Goal: Task Accomplishment & Management: Manage account settings

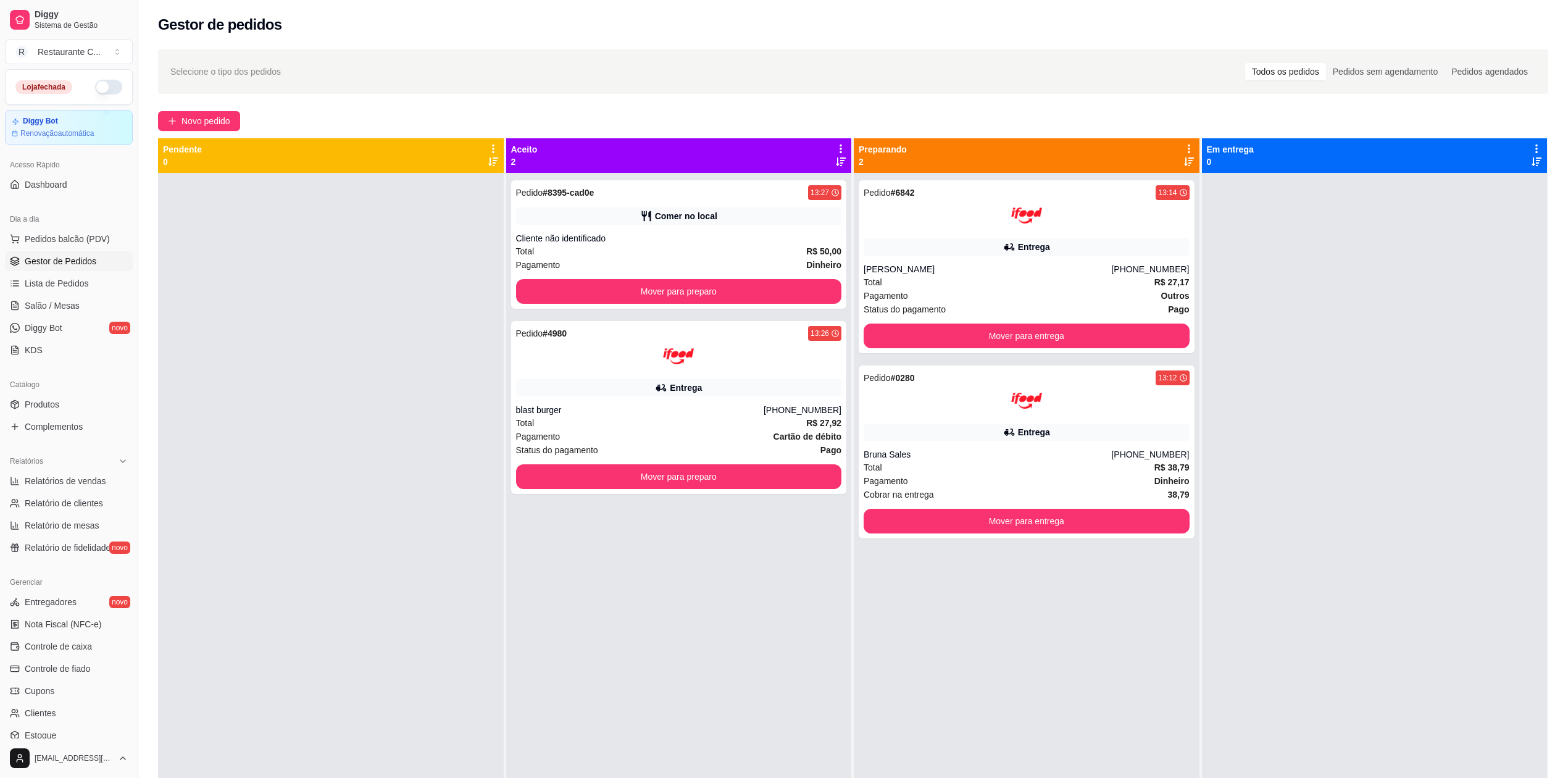
click at [1380, 265] on div at bounding box center [1375, 562] width 346 height 778
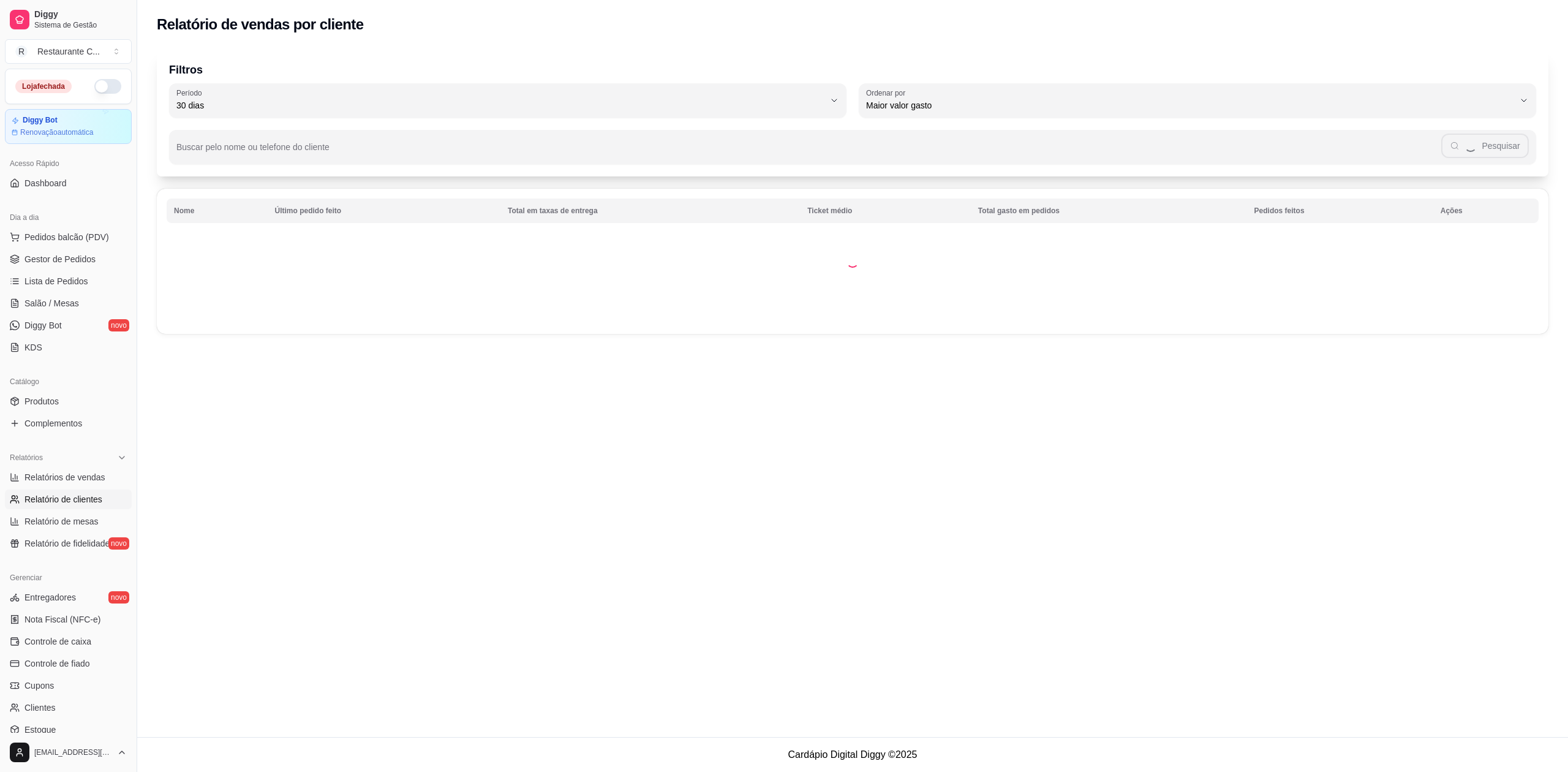
select select "30"
select select "HIGHEST_TOTAL_SPENT_WITH_ORDERS"
click at [87, 475] on span "Relatórios de vendas" at bounding box center [65, 478] width 81 height 12
select select "ALL"
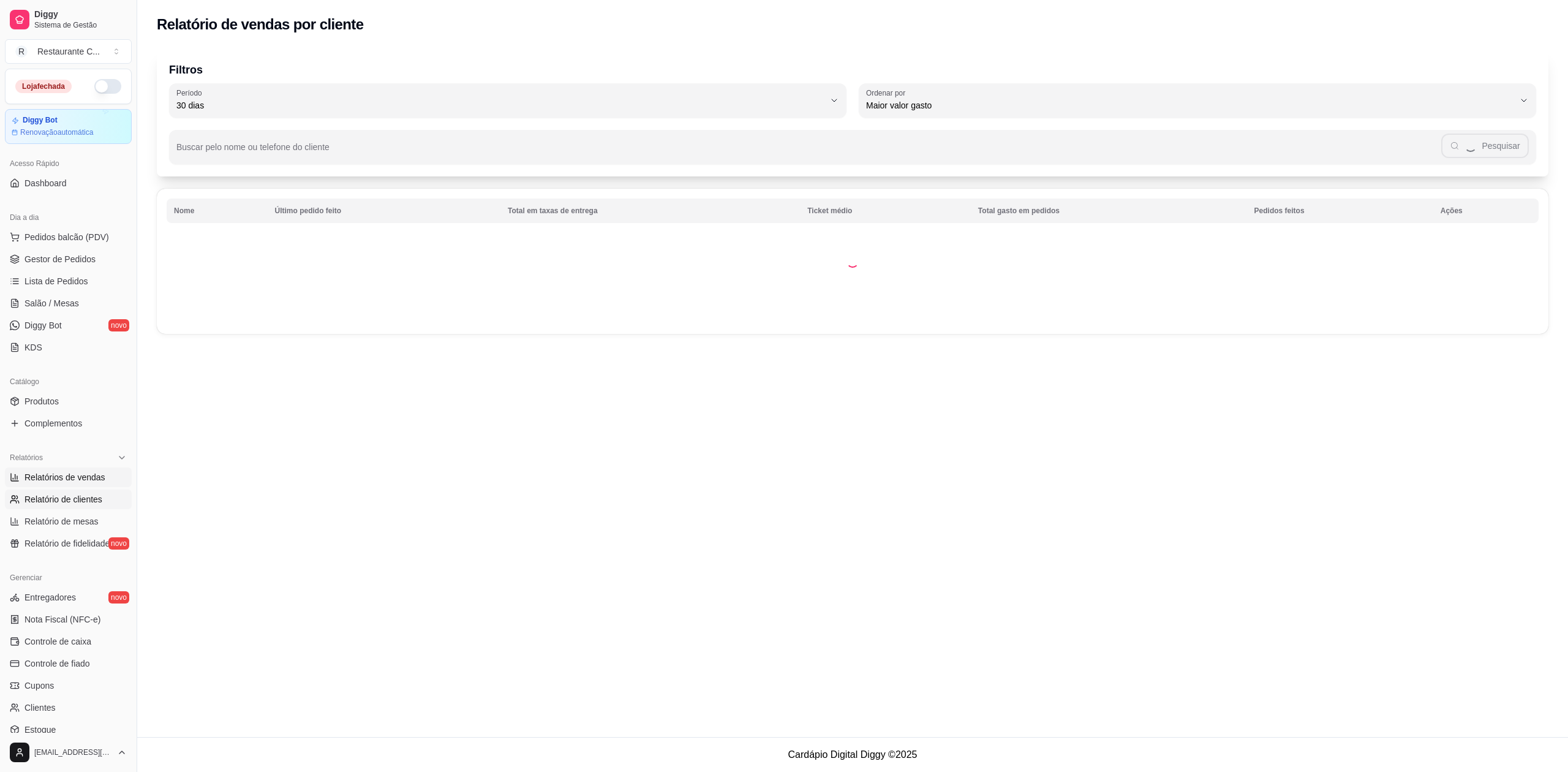
select select "0"
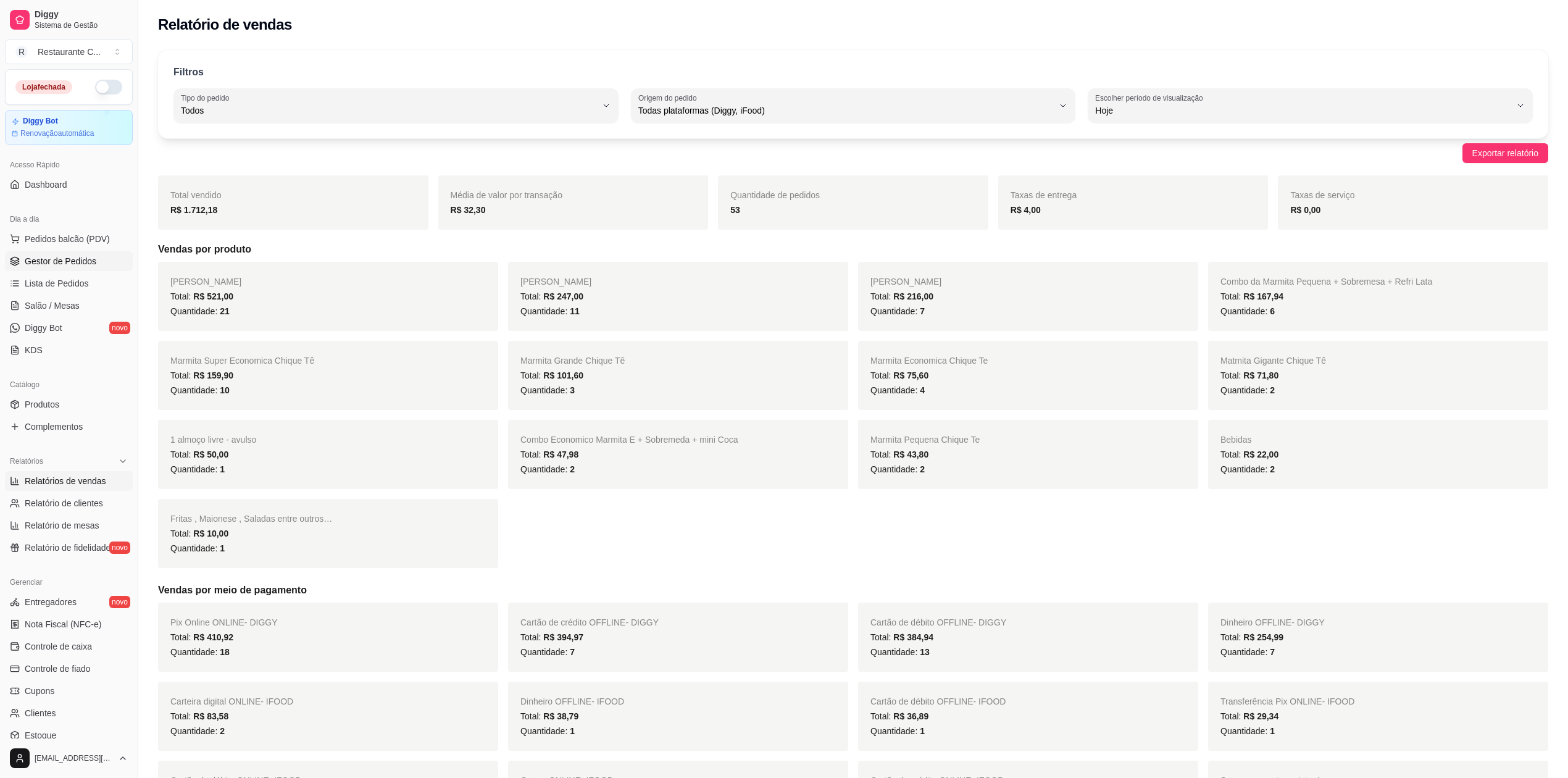
click at [60, 265] on span "Gestor de Pedidos" at bounding box center [61, 261] width 72 height 13
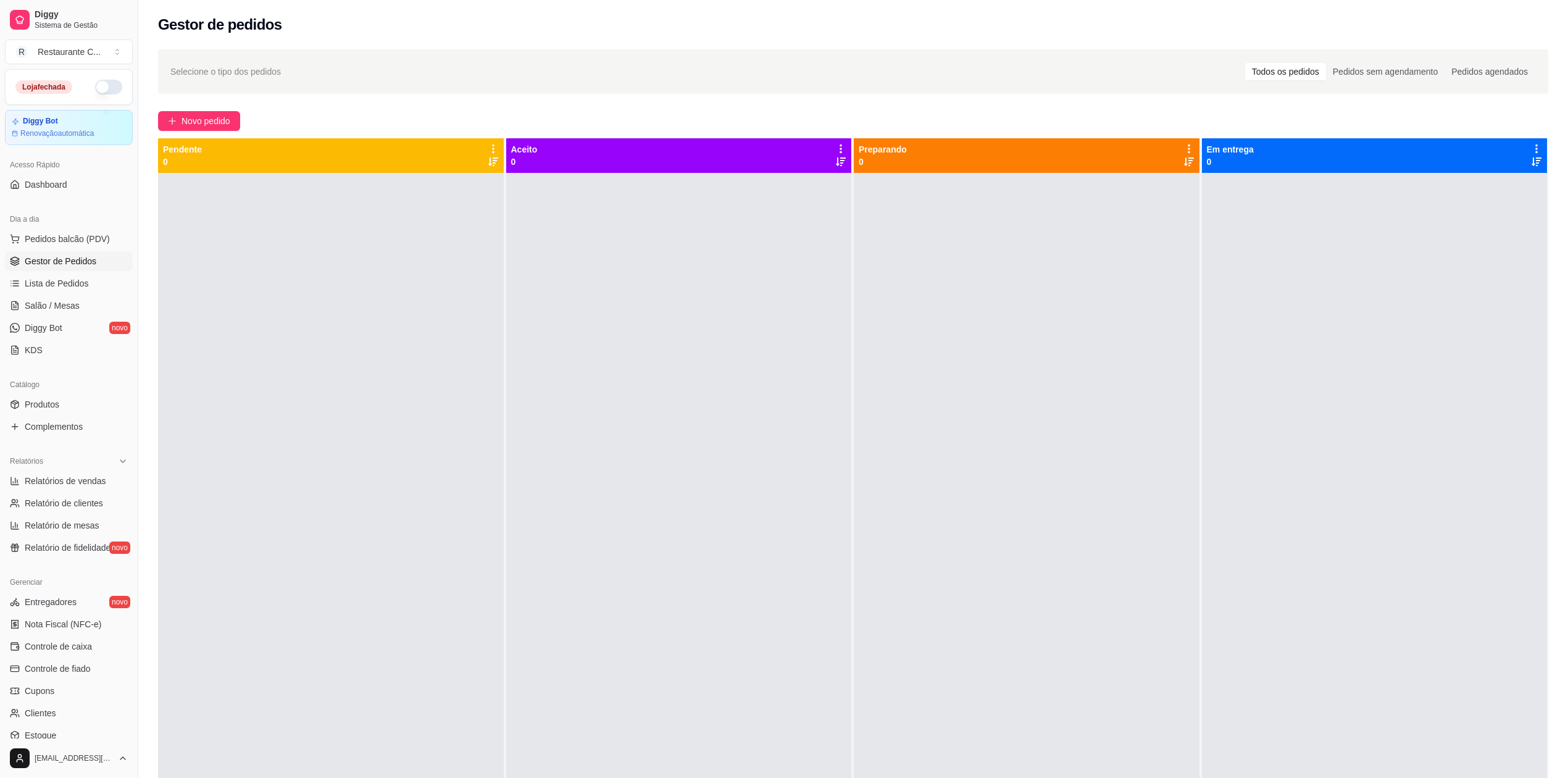
click at [913, 240] on div at bounding box center [1027, 562] width 346 height 778
click at [95, 85] on button "button" at bounding box center [108, 87] width 27 height 15
click at [81, 499] on span "Relatório de clientes" at bounding box center [64, 503] width 78 height 13
select select "30"
select select "HIGHEST_TOTAL_SPENT_WITH_ORDERS"
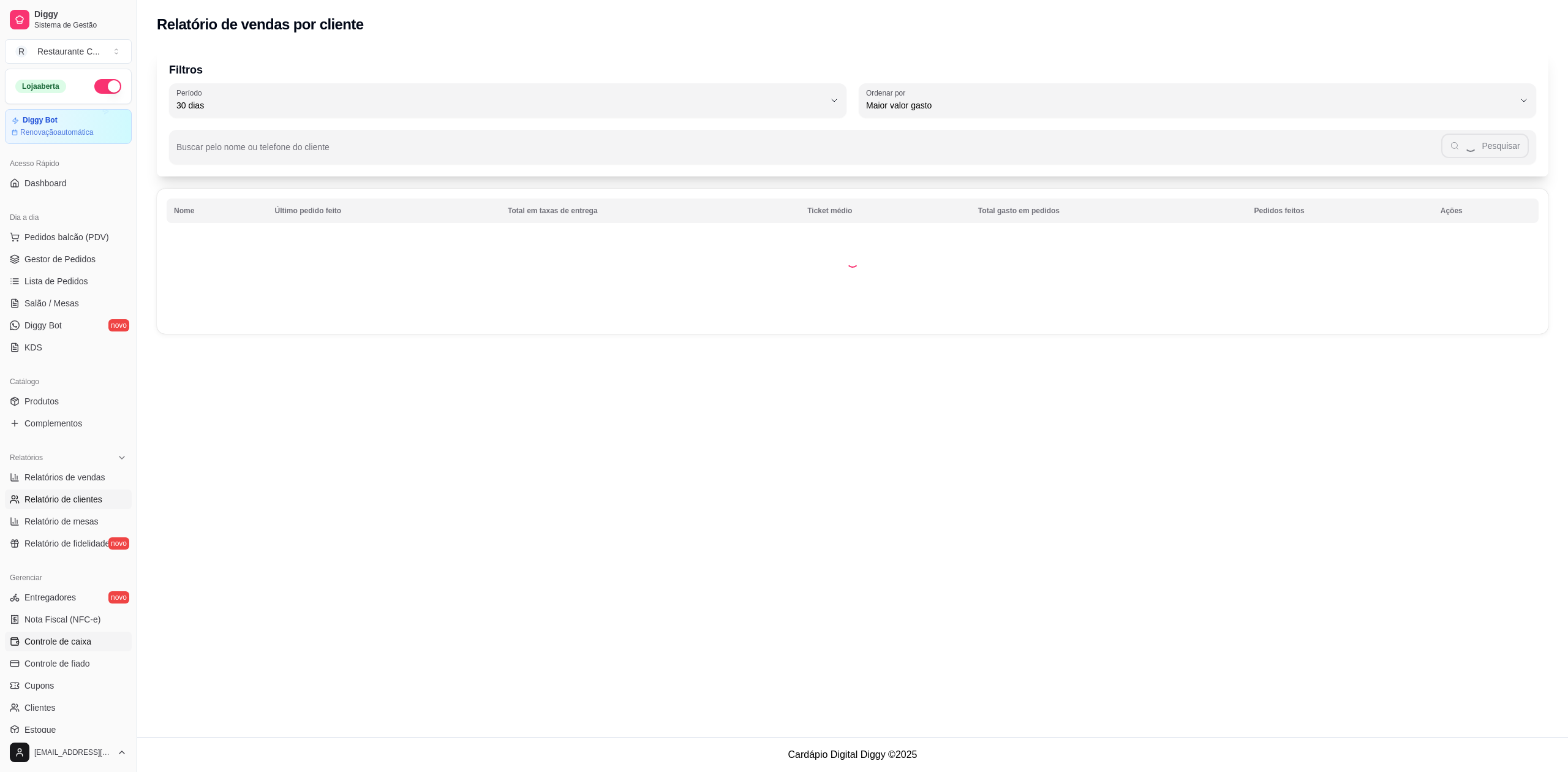
click at [77, 643] on span "Controle de caixa" at bounding box center [58, 642] width 67 height 12
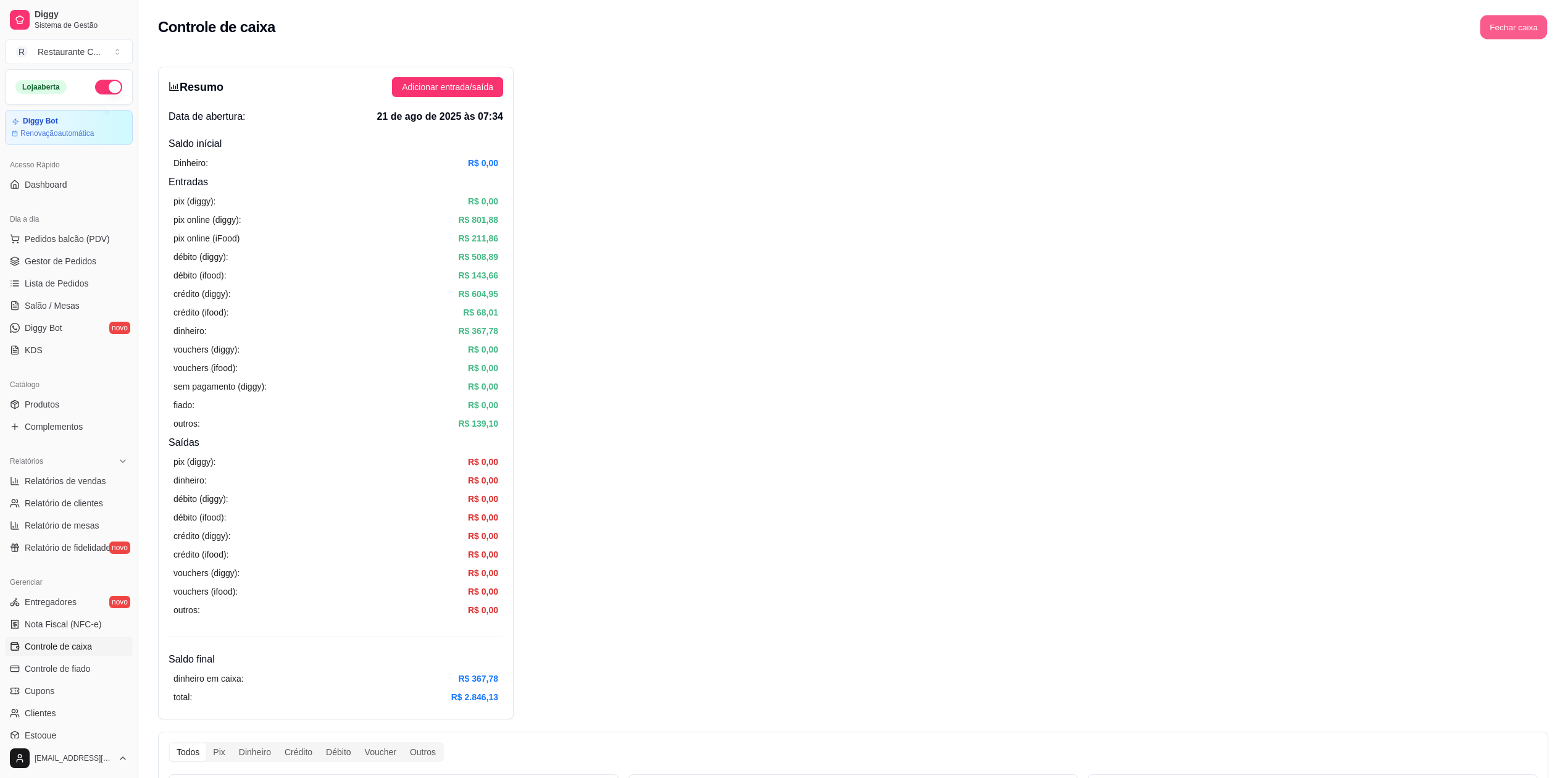
click at [1522, 32] on button "Fechar caixa" at bounding box center [1514, 27] width 67 height 24
click at [1551, 103] on span "Sim" at bounding box center [1548, 110] width 15 height 13
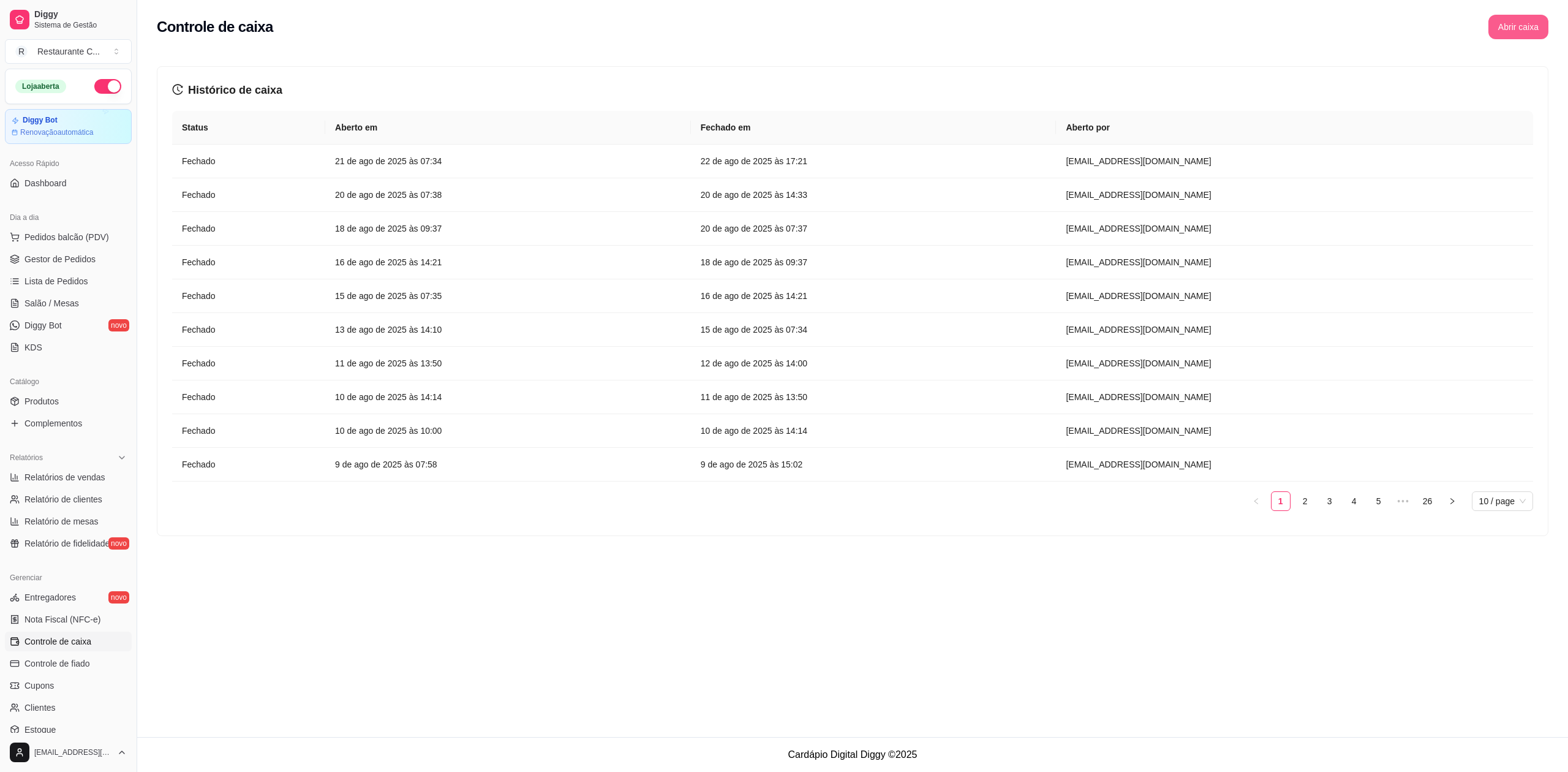
click at [1507, 25] on button "Abrir caixa" at bounding box center [1518, 27] width 60 height 25
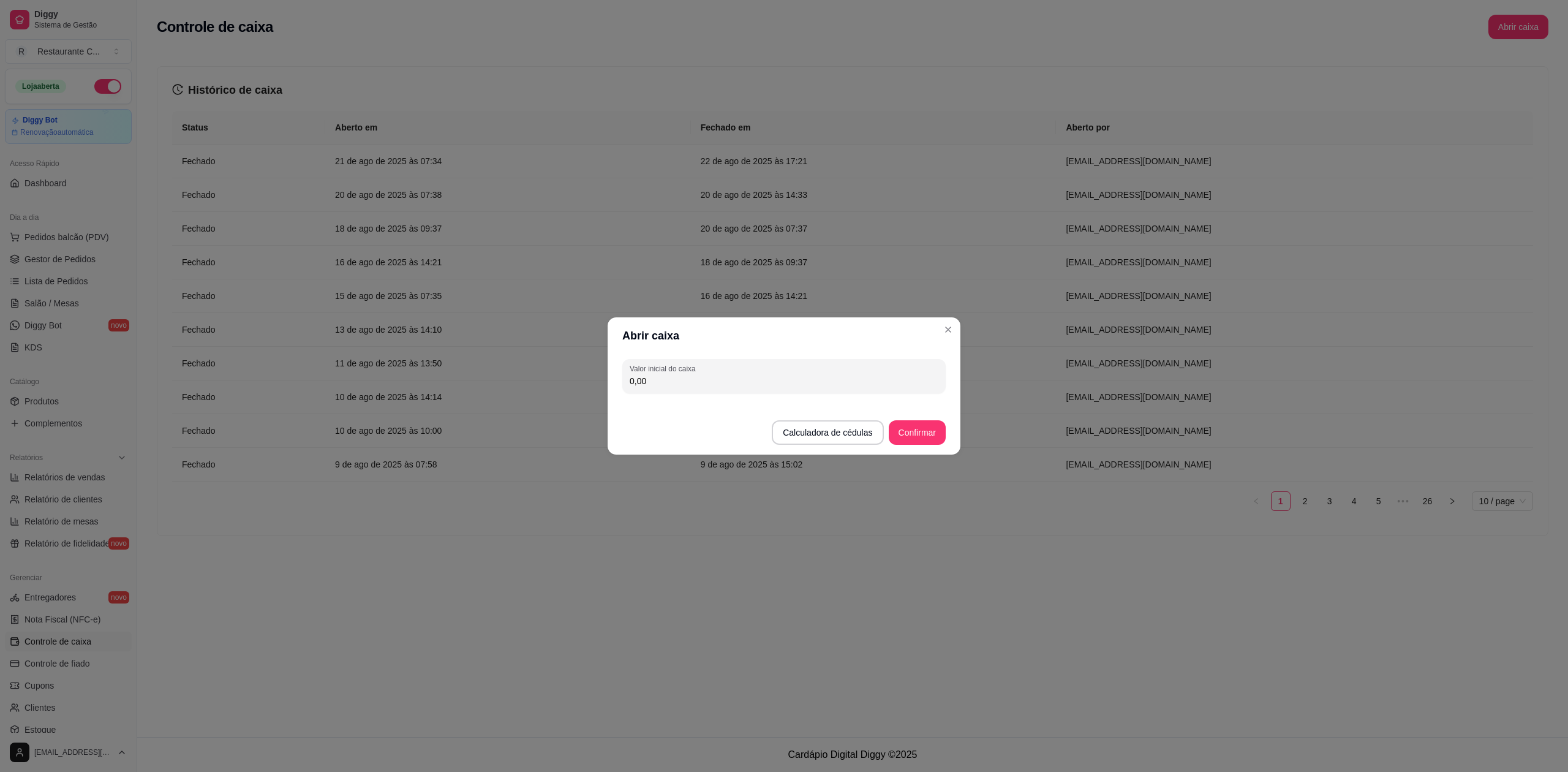
click at [921, 431] on button "Confirmar" at bounding box center [917, 433] width 57 height 25
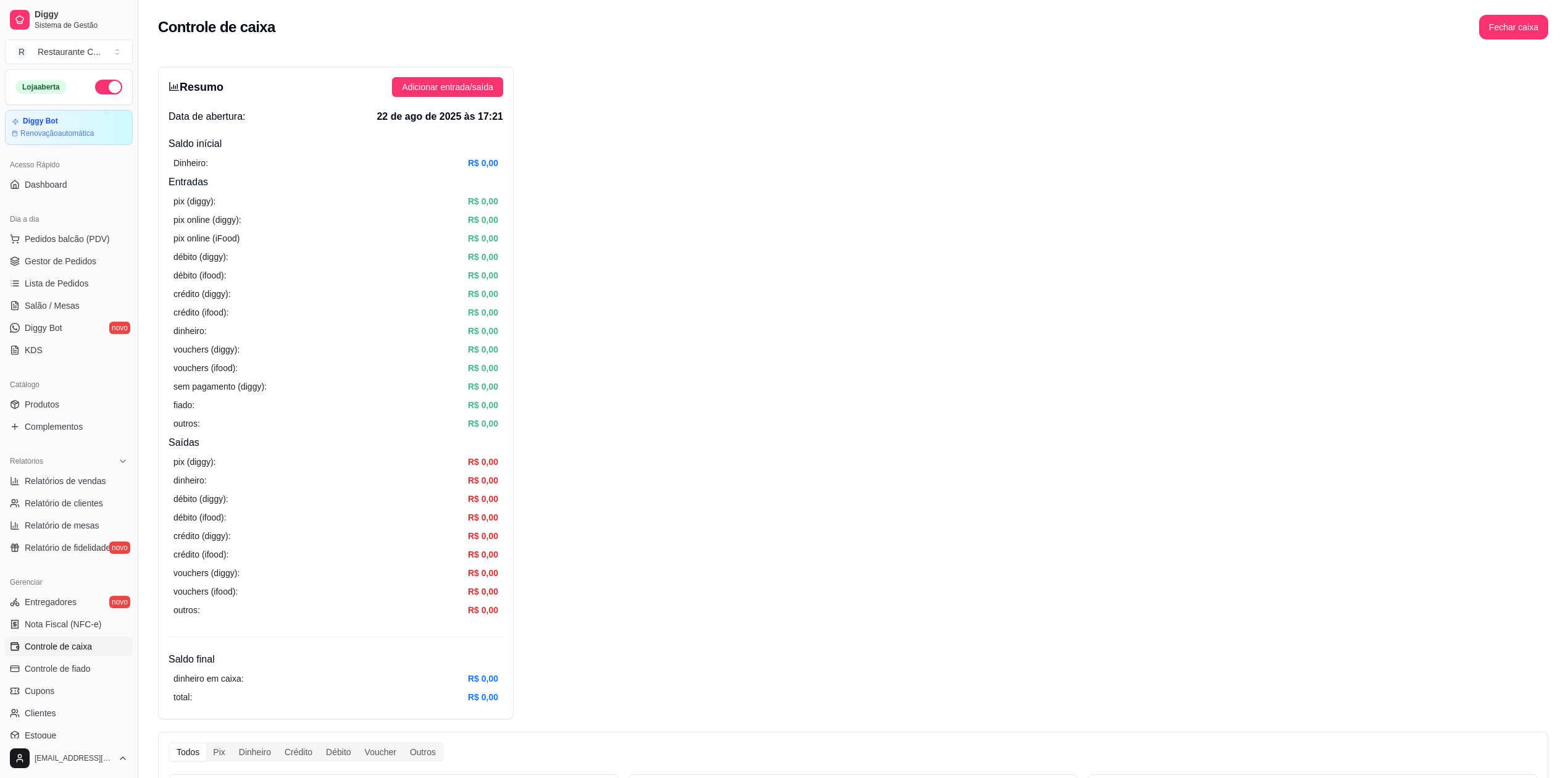
click at [696, 271] on div "Resumo Adicionar entrada/saída Data de abertura: 22 de ago de 2025 às 17:21 Sal…" at bounding box center [853, 771] width 1390 height 1409
click at [74, 260] on span "Gestor de Pedidos" at bounding box center [61, 261] width 72 height 13
